Goal: Task Accomplishment & Management: Use online tool/utility

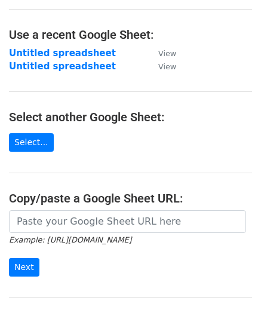
scroll to position [60, 0]
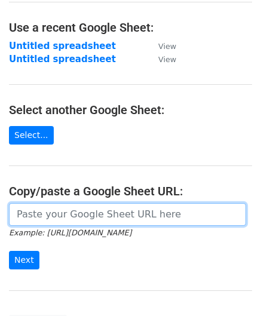
click at [65, 209] on input "url" at bounding box center [127, 214] width 237 height 23
paste input "https://docs.google.com/spreadsheets/d/1bRSAEWKQ6FwrblUgOK5A92uX1rgrTzwFMcjCAt2…"
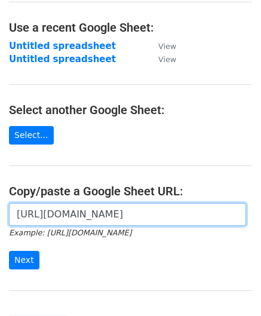
scroll to position [0, 265]
type input "https://docs.google.com/spreadsheets/d/1bRSAEWKQ6FwrblUgOK5A92uX1rgrTzwFMcjCAt2…"
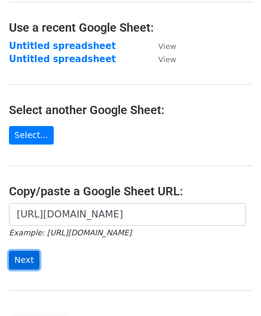
click at [21, 260] on input "Next" at bounding box center [24, 260] width 30 height 19
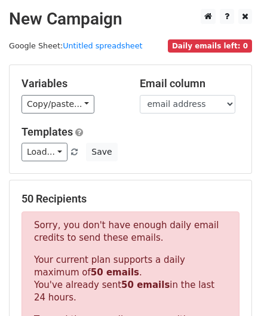
scroll to position [403, 0]
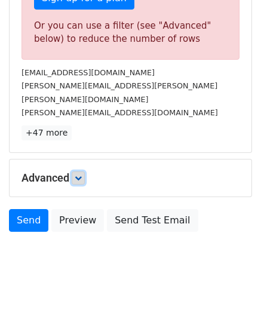
click at [85, 171] on link at bounding box center [78, 177] width 13 height 13
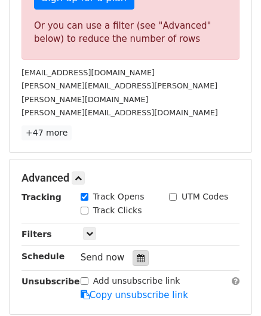
click at [137, 254] on icon at bounding box center [141, 258] width 8 height 8
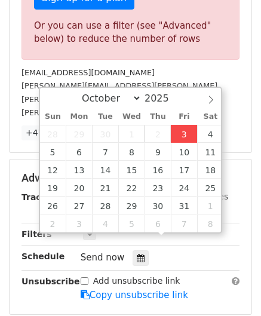
type input "[DATE] 12:00"
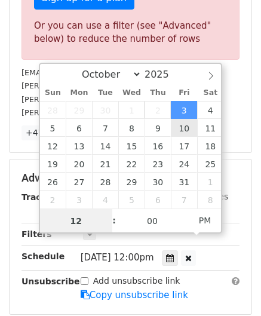
paste input "0"
type input "10"
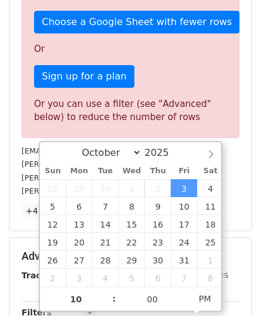
type input "[DATE] 22:00"
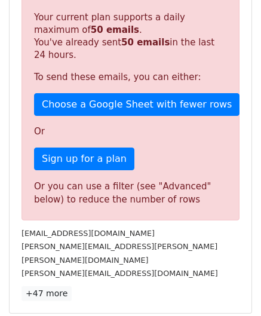
scroll to position [547, 0]
